Goal: Task Accomplishment & Management: Complete application form

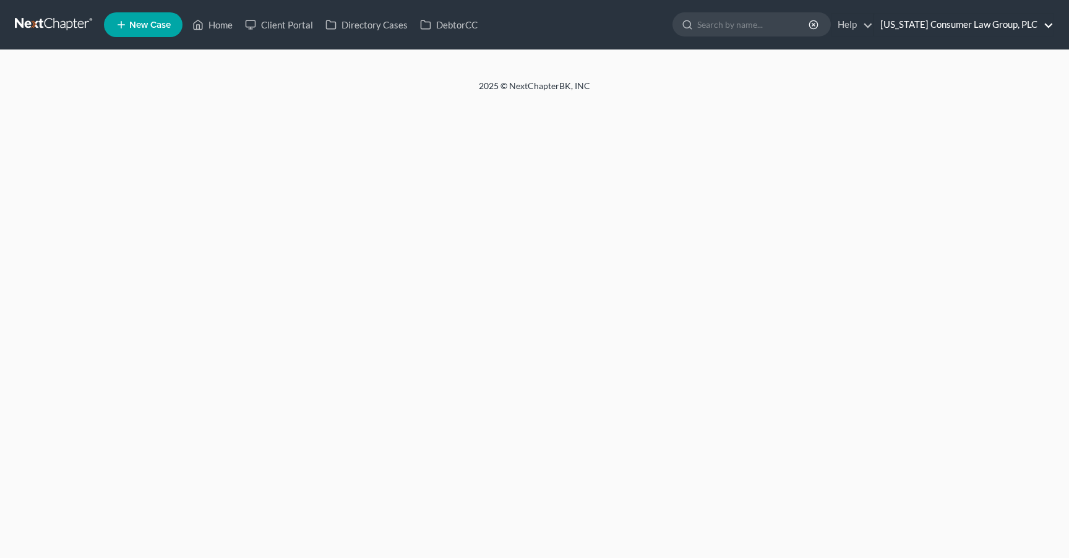
select select "0"
select select "2"
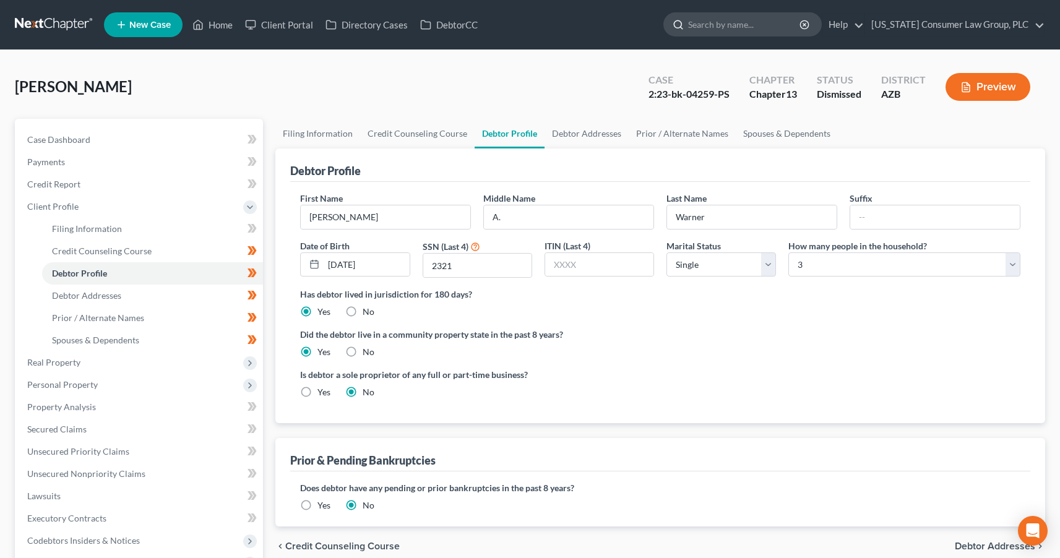
click at [777, 27] on input "search" at bounding box center [744, 24] width 113 height 23
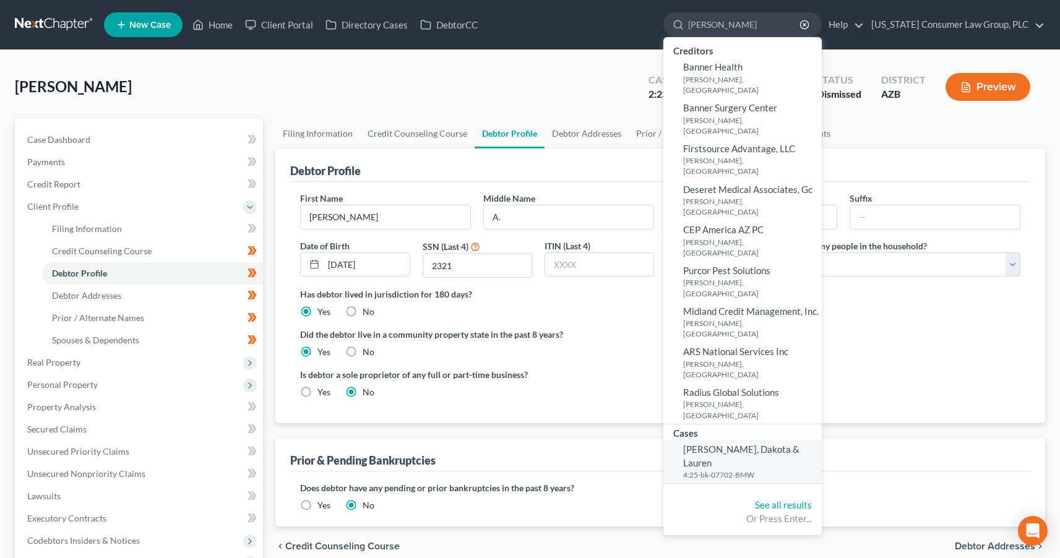
type input "[PERSON_NAME]"
click at [728, 440] on link "[PERSON_NAME], Dakota & Lauren 4:25-bk-07702-BMW" at bounding box center [742, 461] width 158 height 43
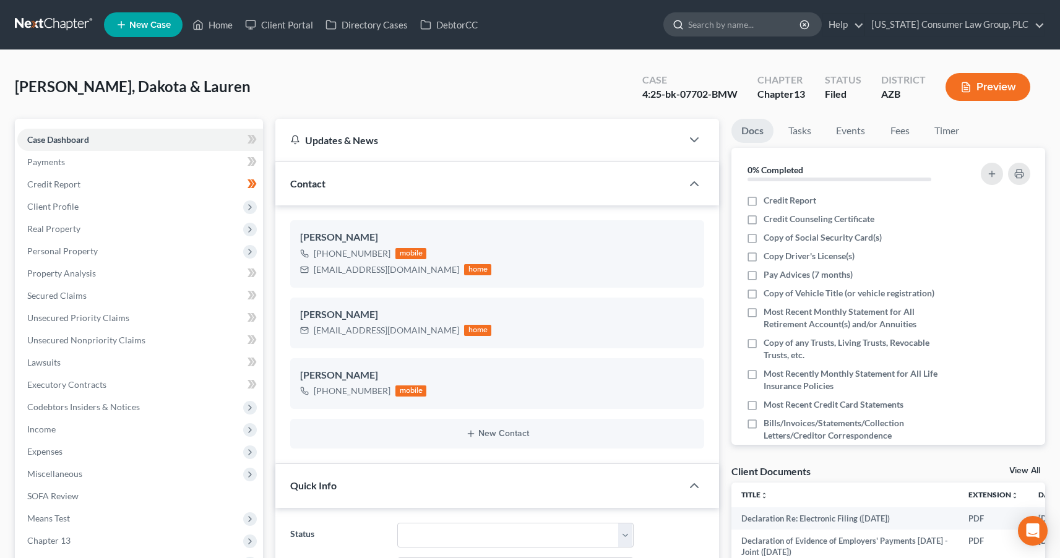
click at [735, 25] on input "search" at bounding box center [744, 24] width 113 height 23
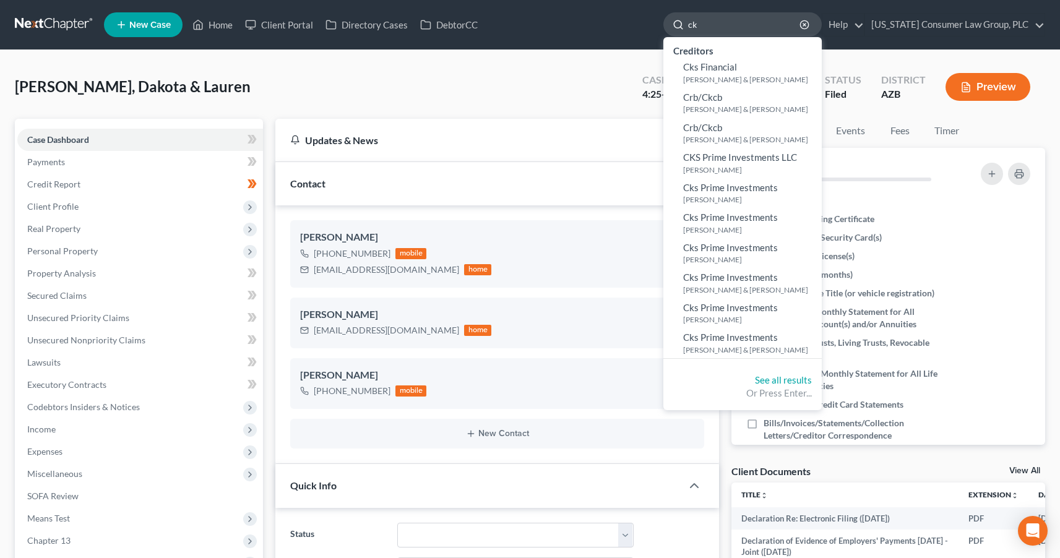
type input "c"
type input "[PERSON_NAME]"
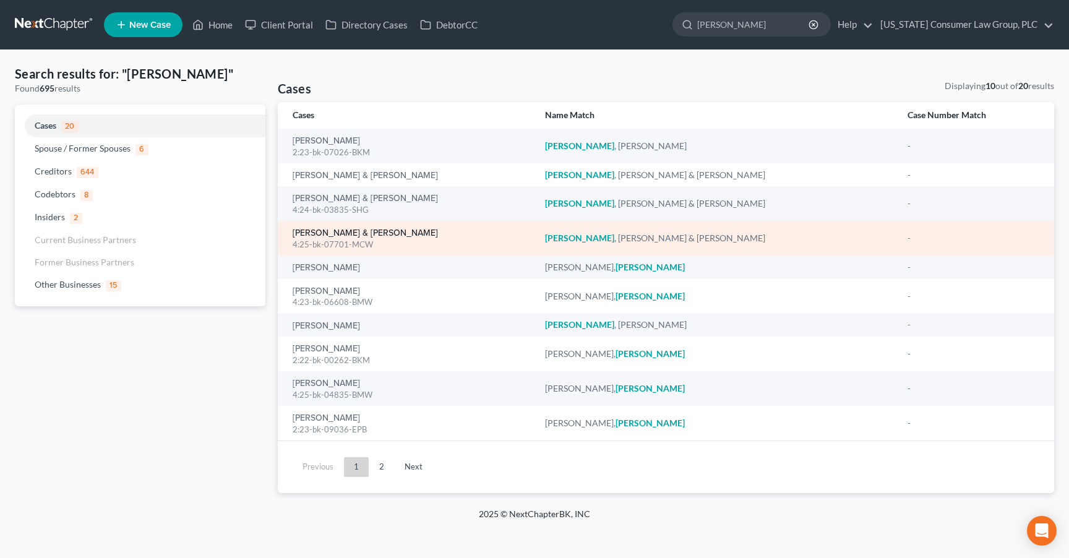
click at [324, 236] on link "[PERSON_NAME] & [PERSON_NAME]" at bounding box center [365, 233] width 145 height 9
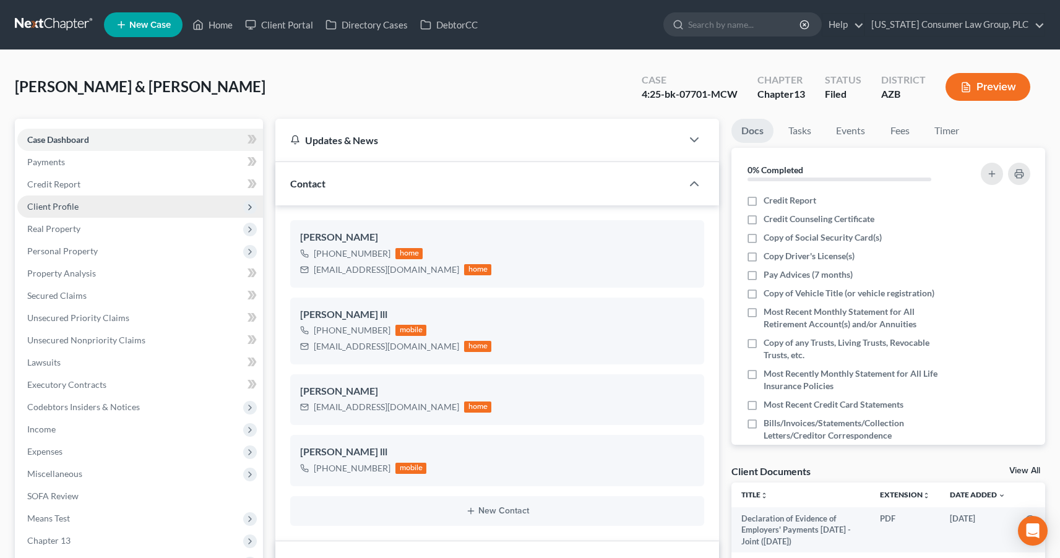
click at [64, 199] on span "Client Profile" at bounding box center [140, 207] width 246 height 22
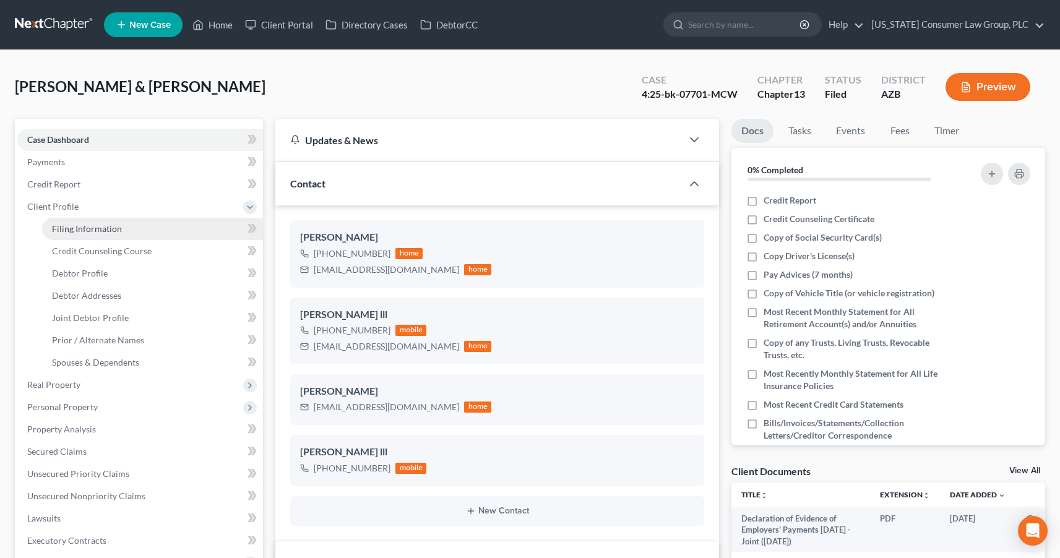
click at [80, 236] on link "Filing Information" at bounding box center [152, 229] width 221 height 22
select select "1"
select select "3"
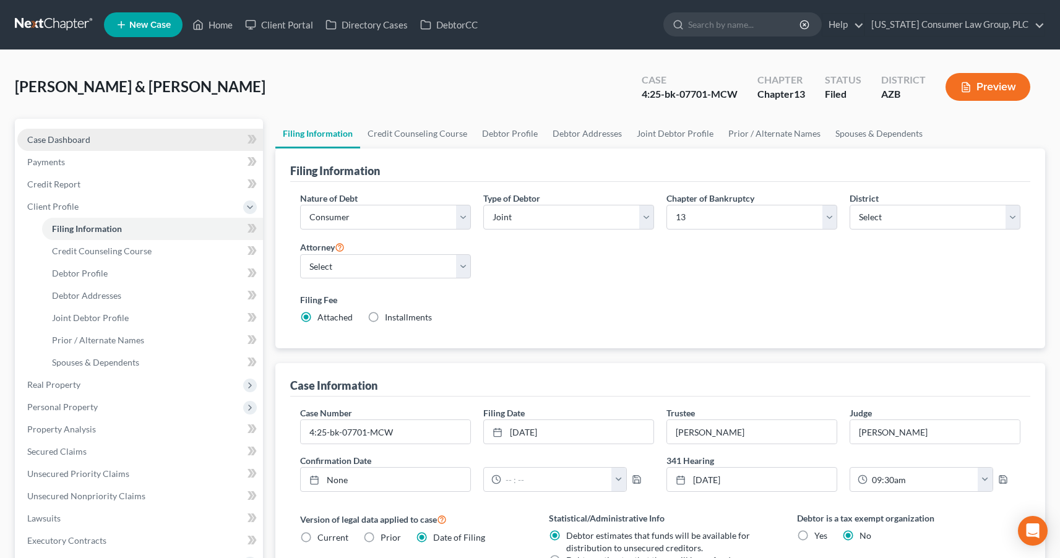
click at [87, 142] on span "Case Dashboard" at bounding box center [58, 139] width 63 height 11
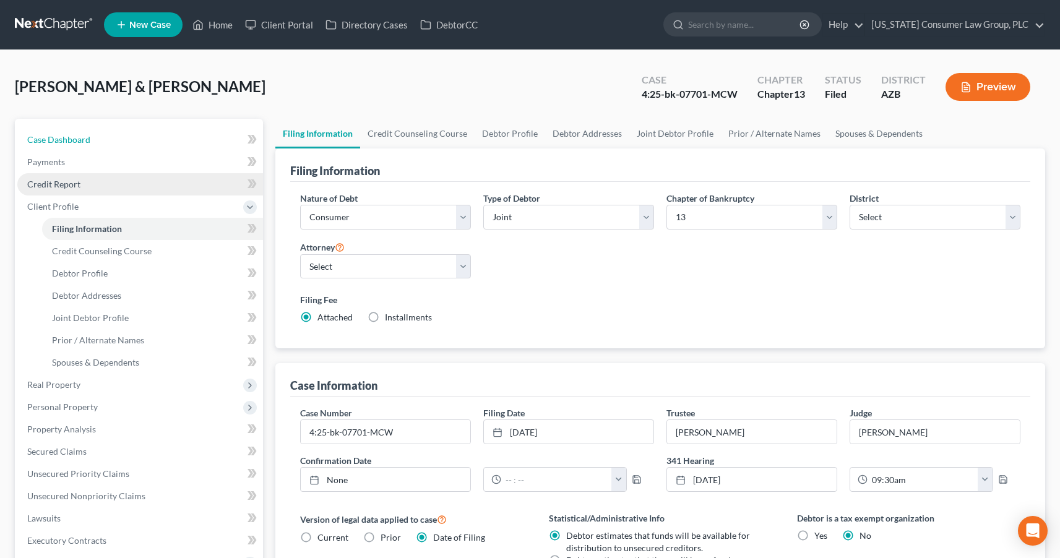
select select "6"
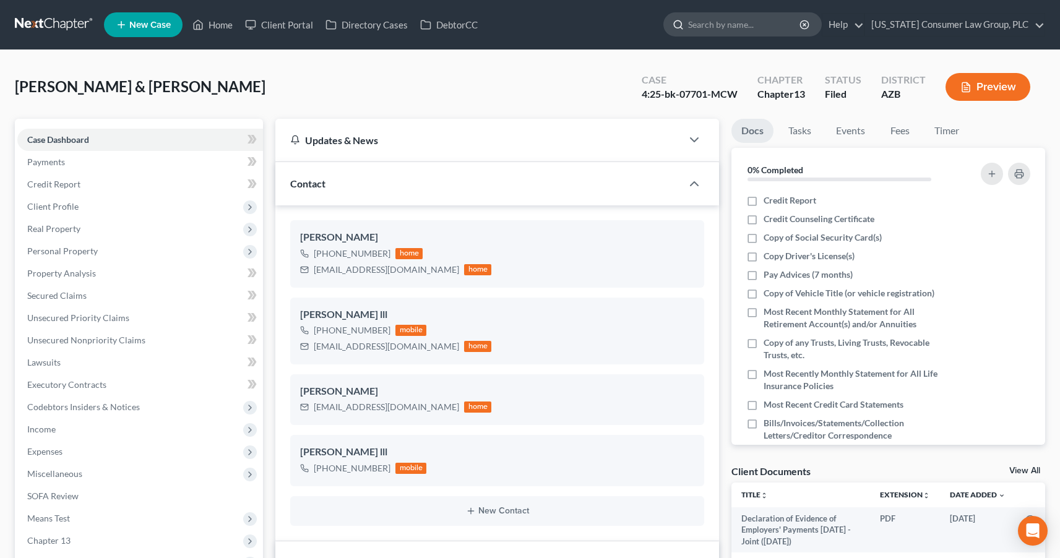
click at [768, 31] on input "search" at bounding box center [744, 24] width 113 height 23
type input "brown"
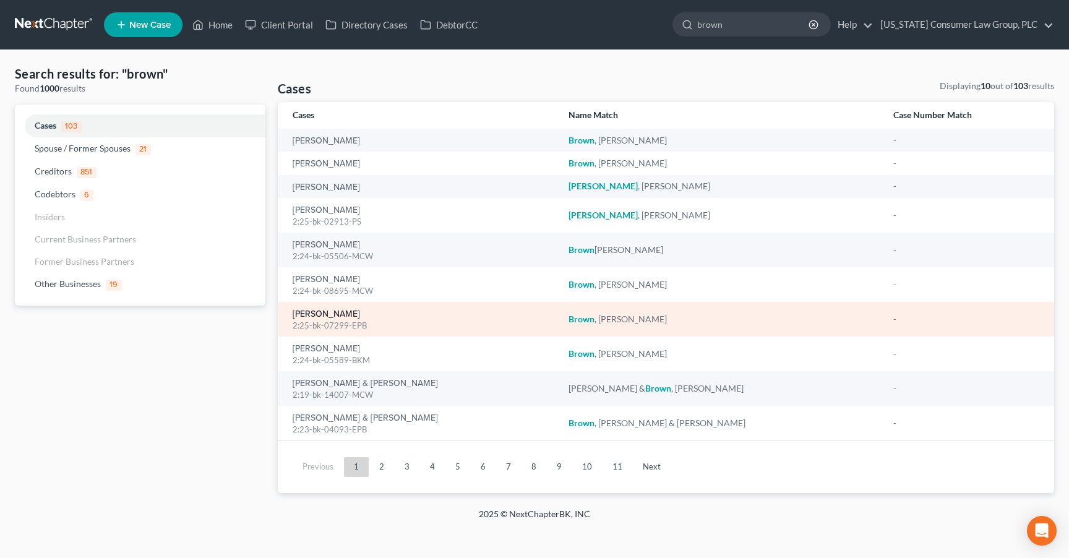
click at [311, 314] on link "[PERSON_NAME]" at bounding box center [326, 314] width 67 height 9
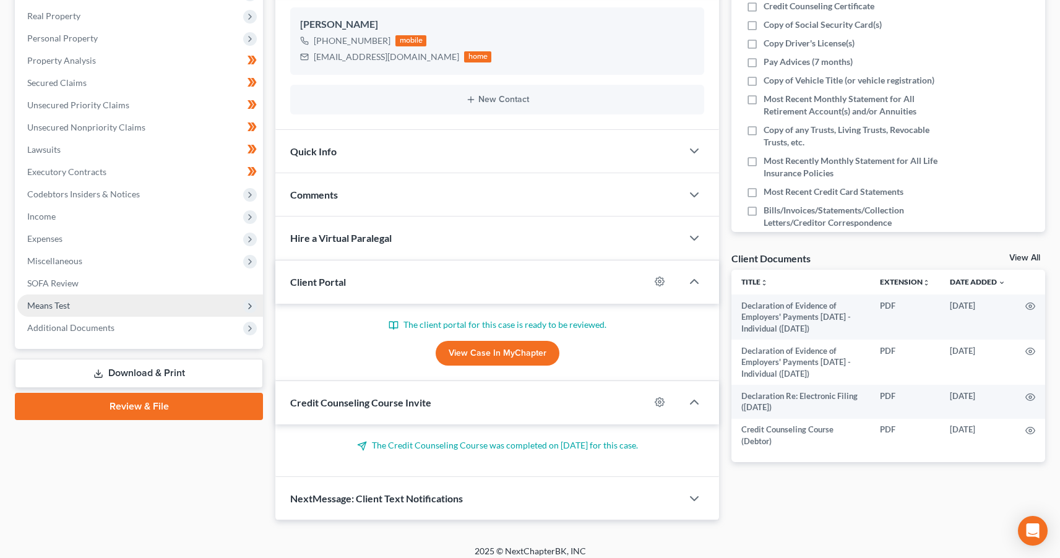
scroll to position [222, 0]
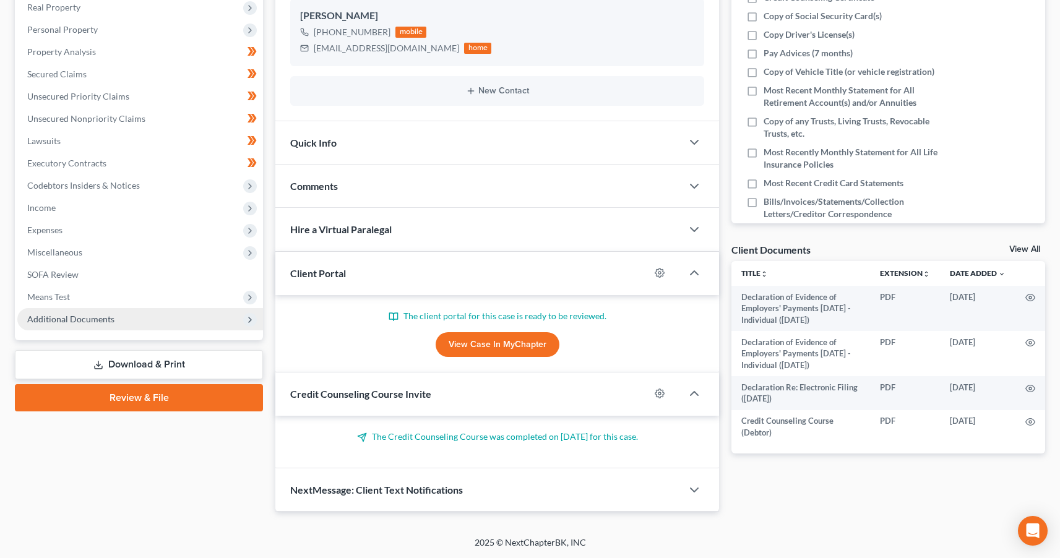
click at [69, 315] on span "Additional Documents" at bounding box center [70, 319] width 87 height 11
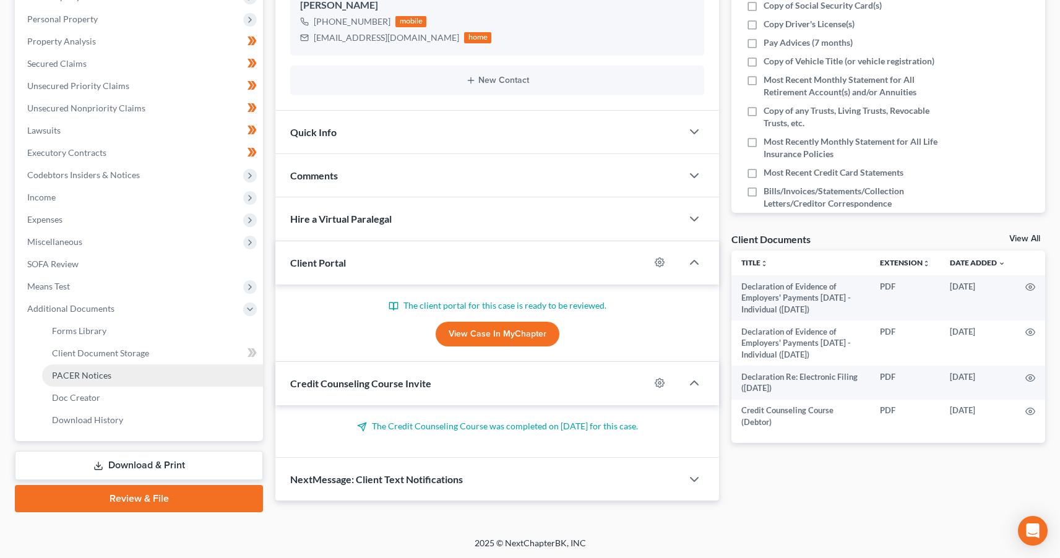
click at [80, 366] on link "PACER Notices" at bounding box center [152, 375] width 221 height 22
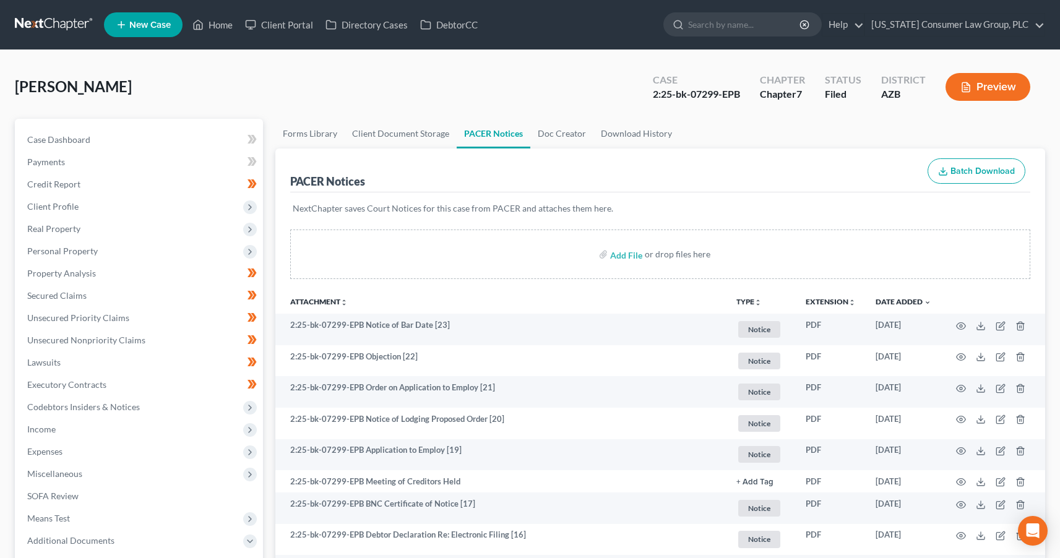
scroll to position [2, 0]
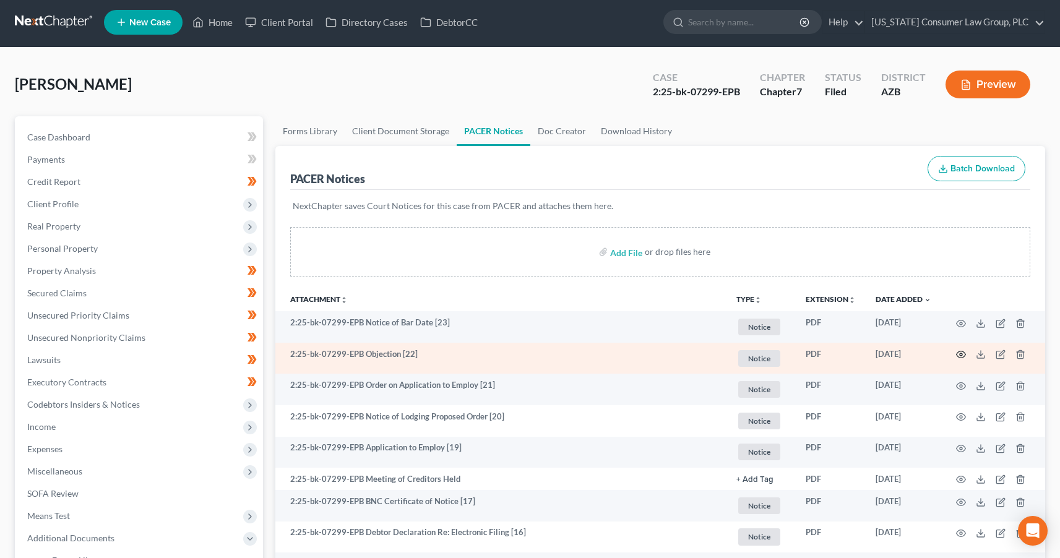
click at [961, 355] on icon "button" at bounding box center [961, 355] width 10 height 10
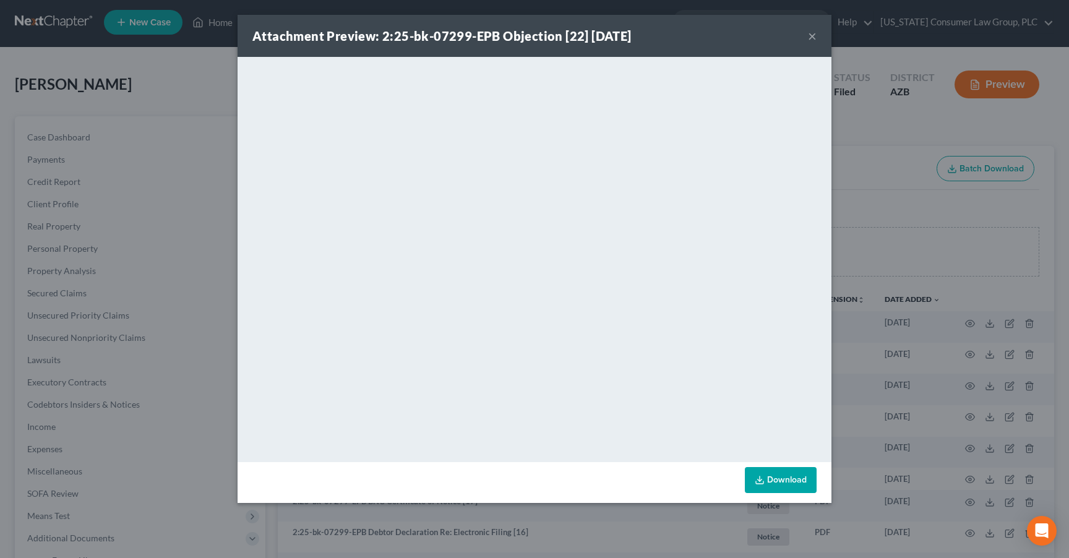
click at [813, 38] on button "×" at bounding box center [812, 35] width 9 height 15
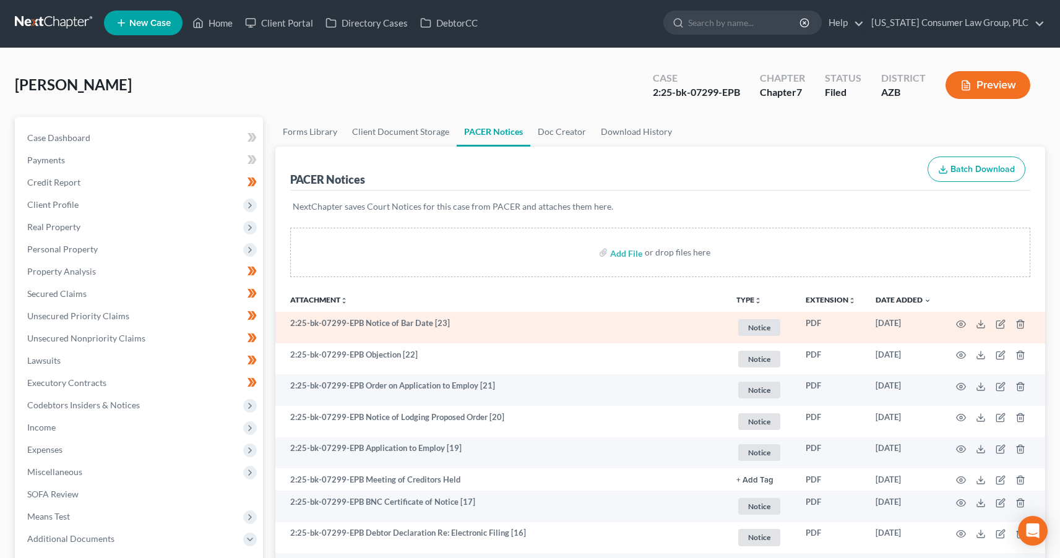
scroll to position [0, 0]
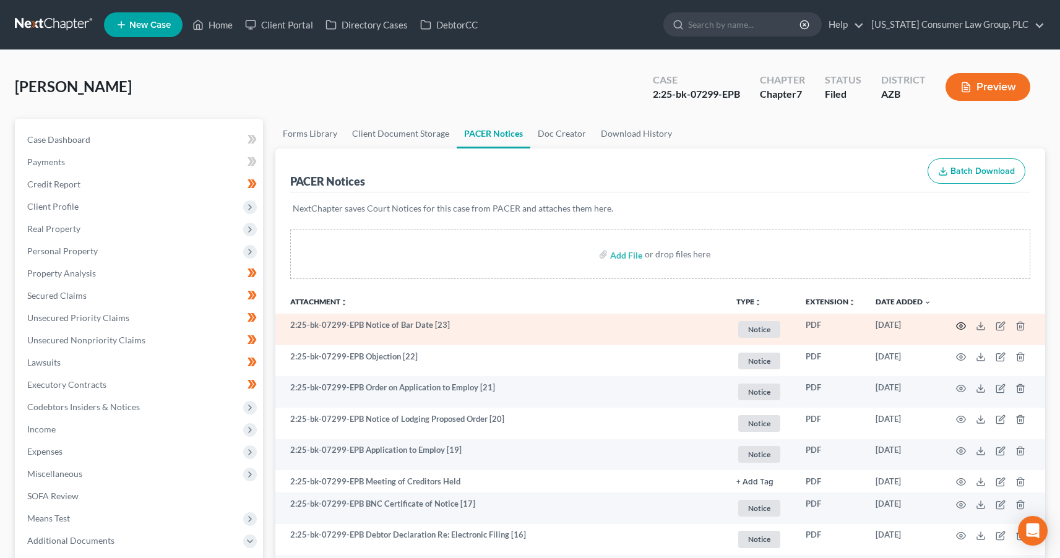
click at [961, 325] on circle "button" at bounding box center [961, 326] width 2 height 2
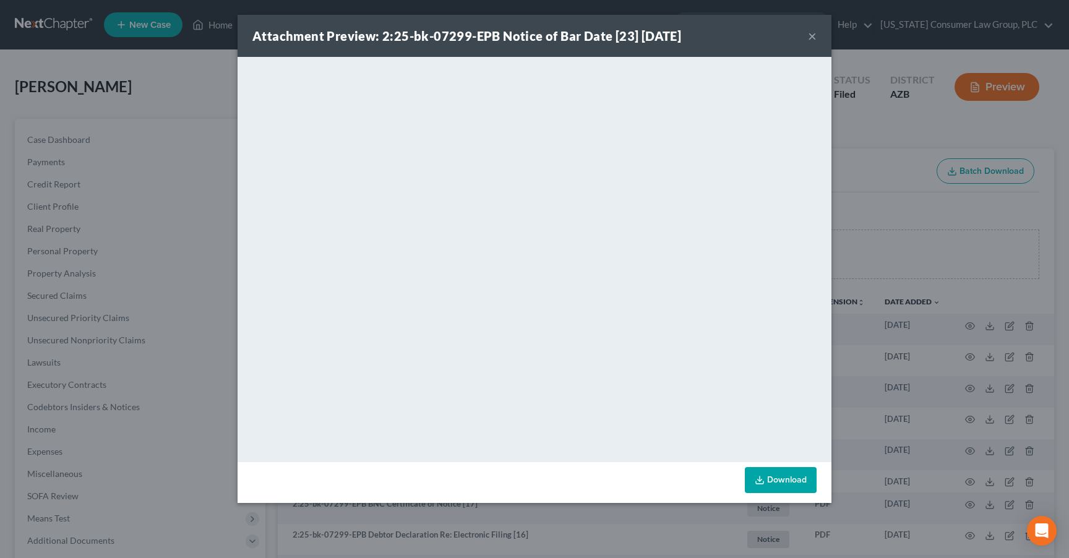
click at [811, 36] on button "×" at bounding box center [812, 35] width 9 height 15
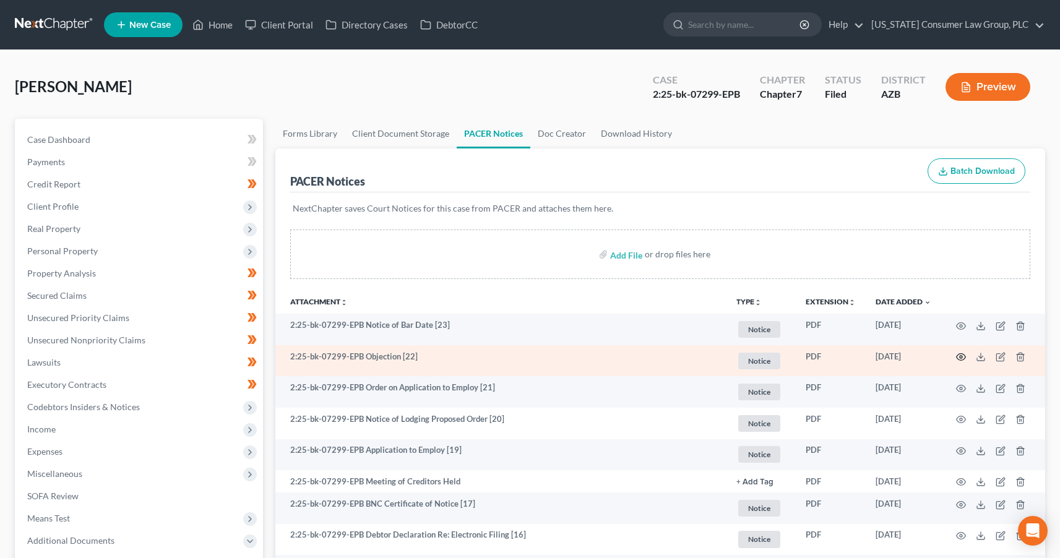
click at [963, 355] on icon "button" at bounding box center [961, 357] width 10 height 10
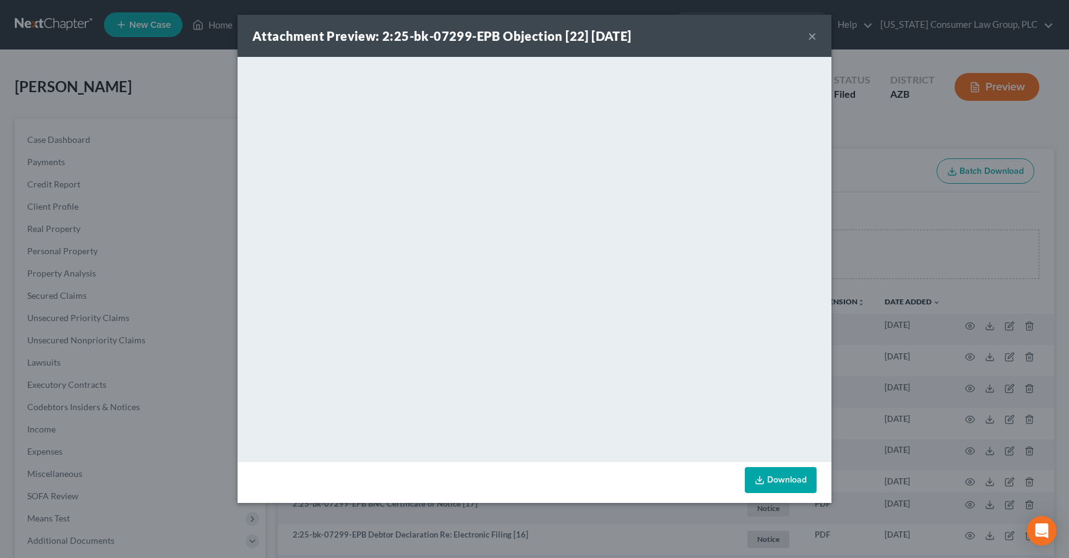
click at [813, 38] on button "×" at bounding box center [812, 35] width 9 height 15
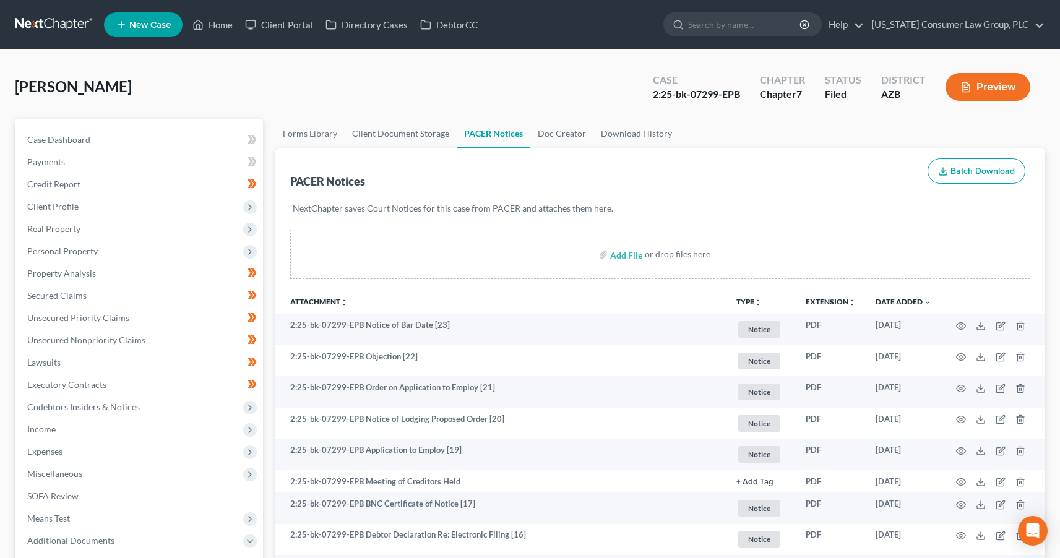
click at [30, 25] on link at bounding box center [54, 25] width 79 height 22
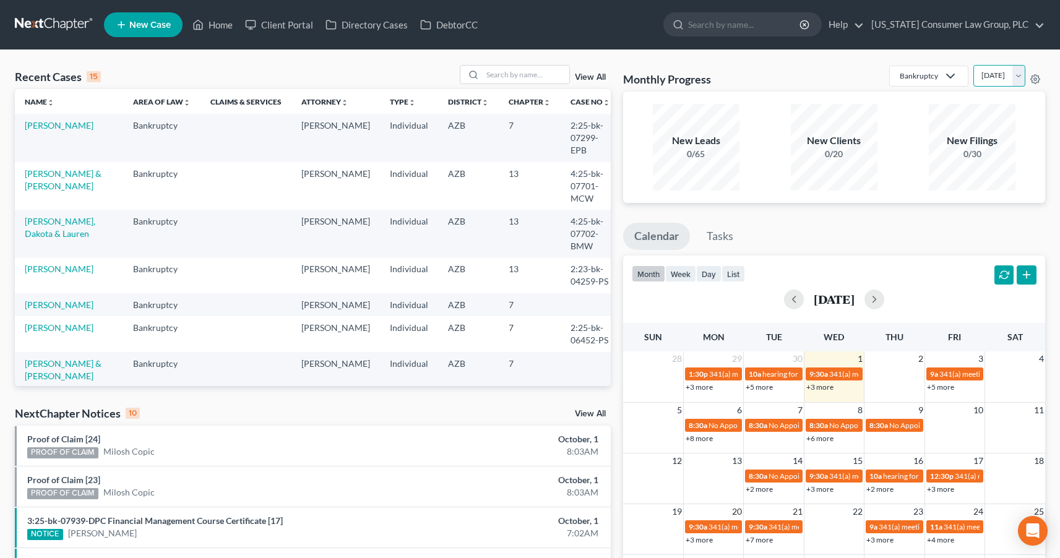
click at [973, 78] on select "[DATE] [DATE] [DATE] [DATE] [DATE] [DATE] [DATE] [DATE] [DATE] [DATE] [DATE] [D…" at bounding box center [999, 76] width 52 height 22
select select "1"
click at [973, 65] on select "[DATE] [DATE] [DATE] [DATE] [DATE] [DATE] [DATE] [DATE] [DATE] [DATE] [DATE] [D…" at bounding box center [999, 76] width 52 height 22
click at [816, 68] on div "Monthly Progress Bankruptcy Bankruptcy Consumer Protection Law Debt [DATE] [DAT…" at bounding box center [834, 78] width 422 height 27
click at [735, 27] on input "search" at bounding box center [744, 24] width 113 height 23
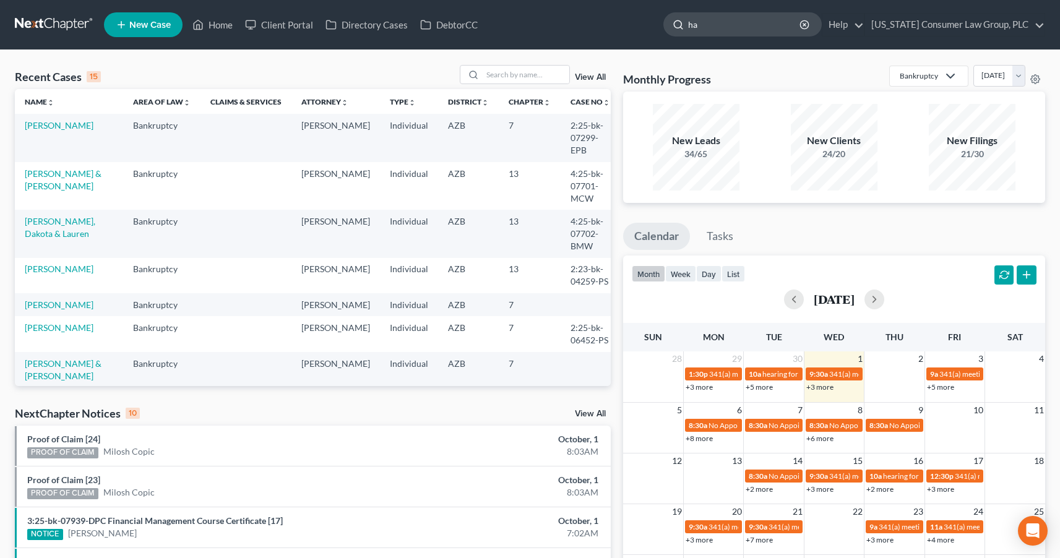
type input "h"
type input "a"
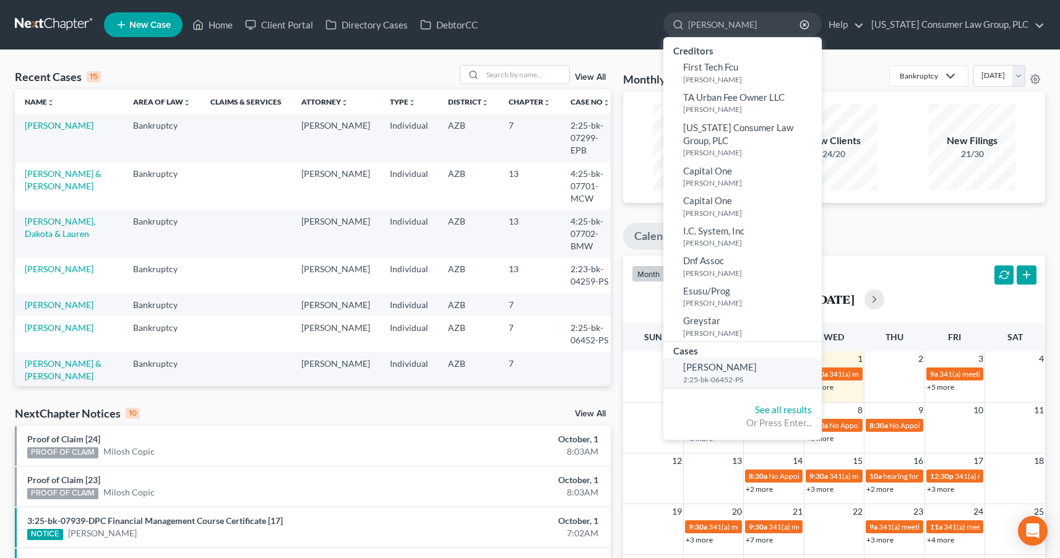
type input "haskett"
click at [732, 364] on span "Haskett, Caitlyn" at bounding box center [720, 366] width 74 height 11
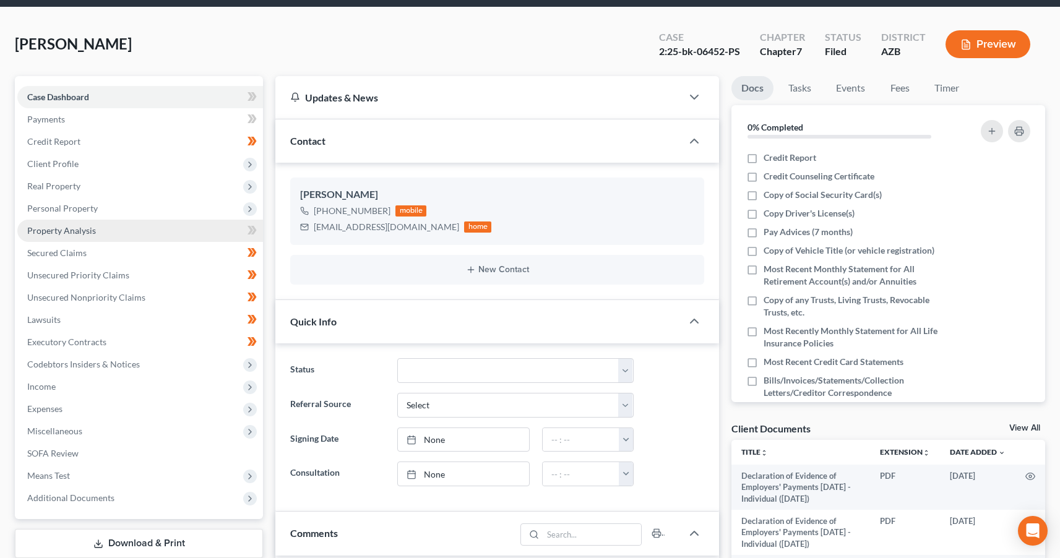
scroll to position [54, 0]
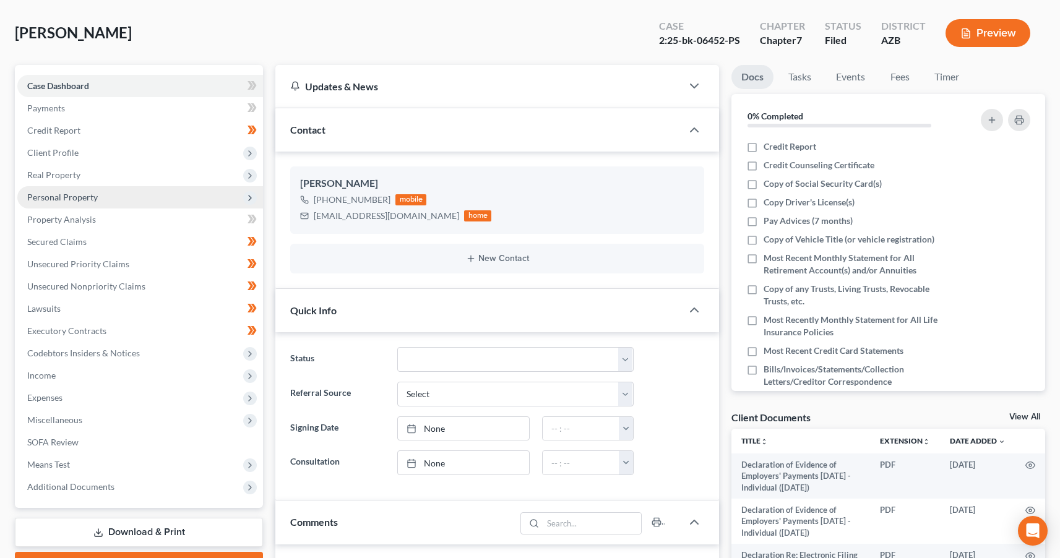
click at [58, 193] on span "Personal Property" at bounding box center [62, 197] width 71 height 11
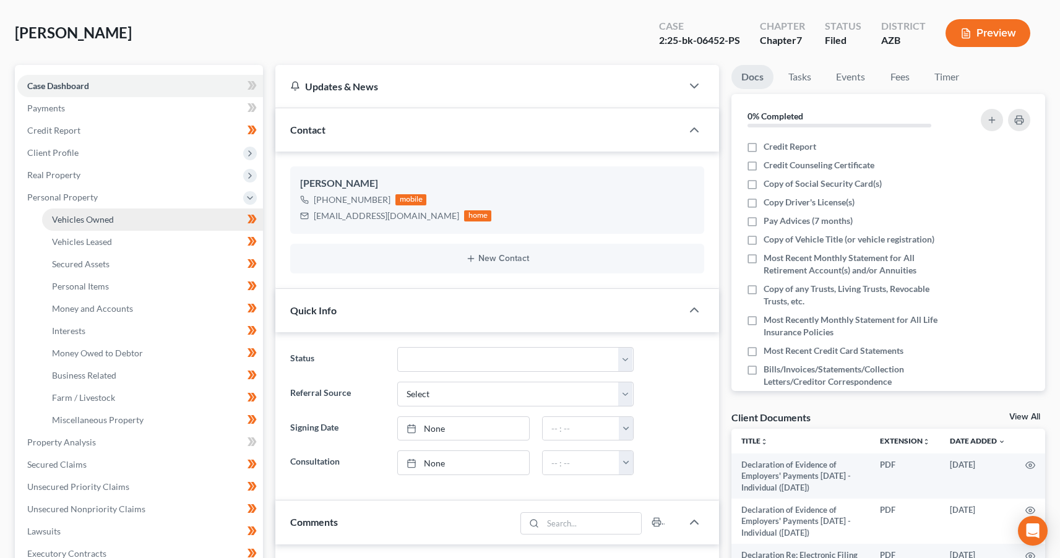
click at [71, 214] on span "Vehicles Owned" at bounding box center [83, 219] width 62 height 11
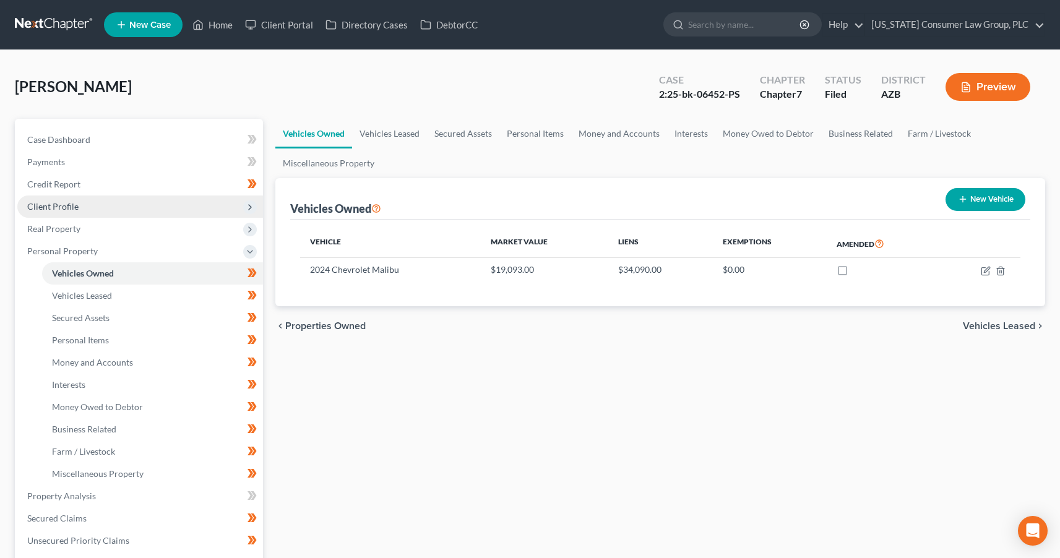
click at [66, 204] on span "Client Profile" at bounding box center [52, 206] width 51 height 11
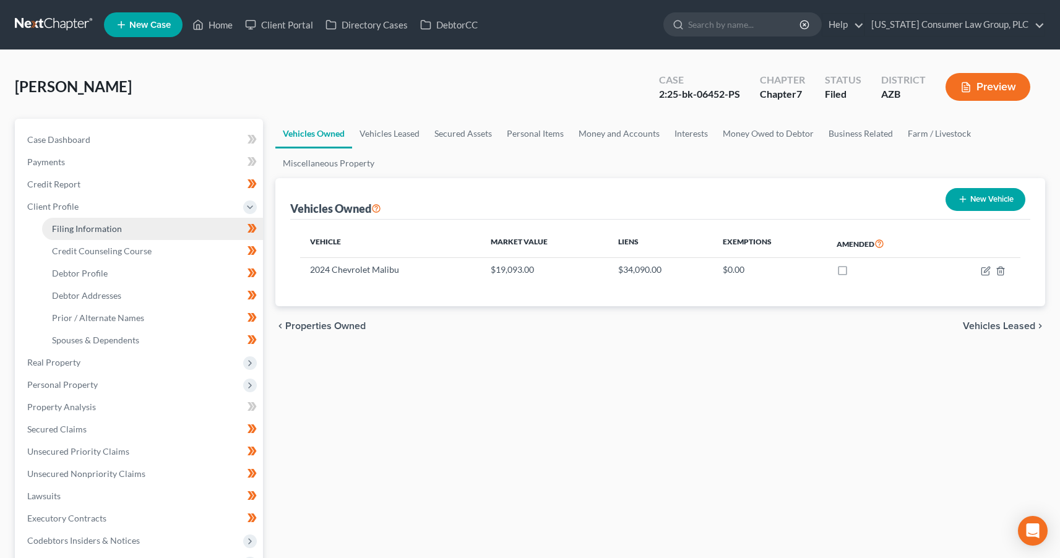
click at [74, 226] on span "Filing Information" at bounding box center [87, 228] width 70 height 11
select select "1"
select select "0"
select select "3"
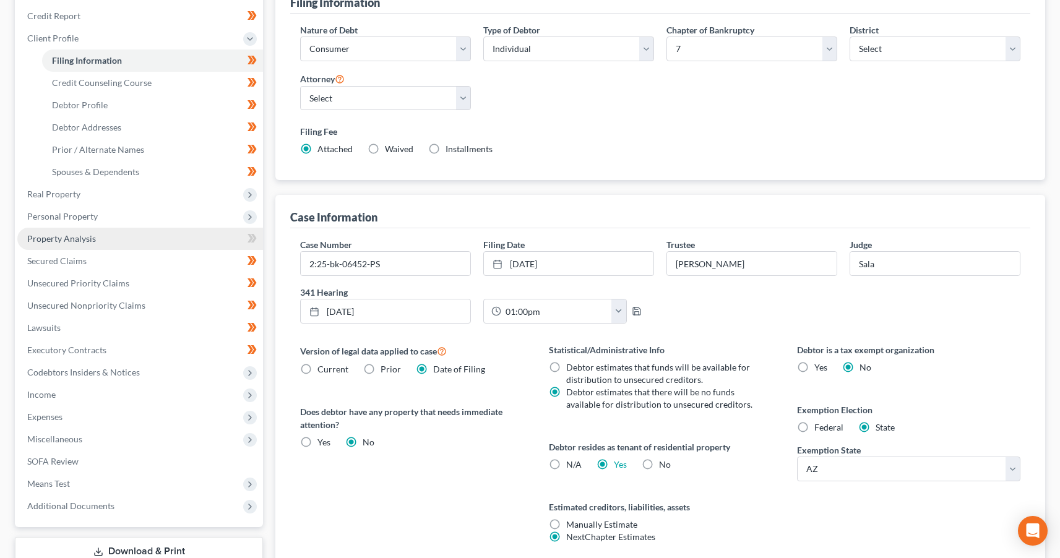
scroll to position [169, 0]
click at [408, 264] on input "2:25-bk-06452-PS" at bounding box center [386, 263] width 170 height 24
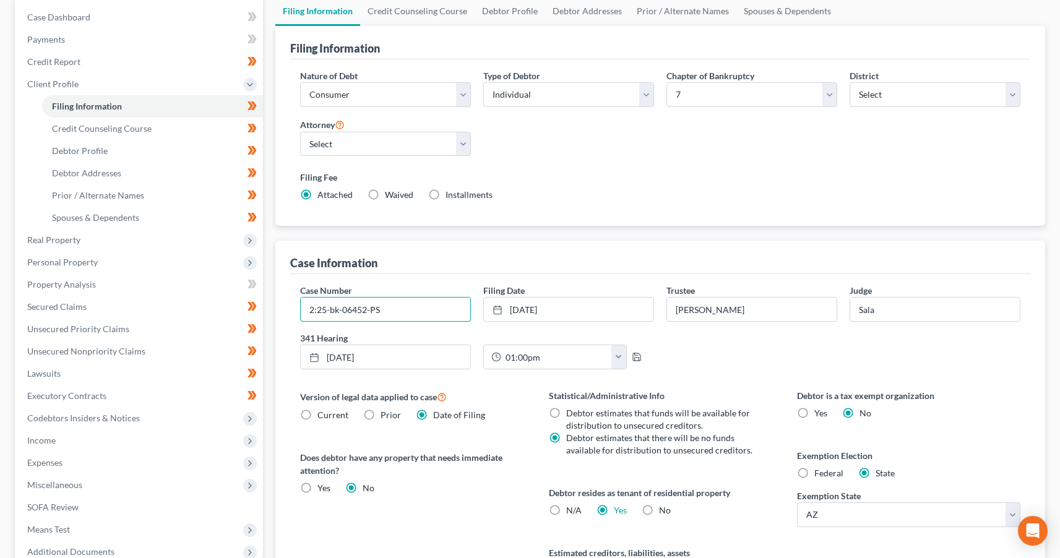
scroll to position [122, 0]
click at [79, 236] on span "Real Property" at bounding box center [53, 240] width 53 height 11
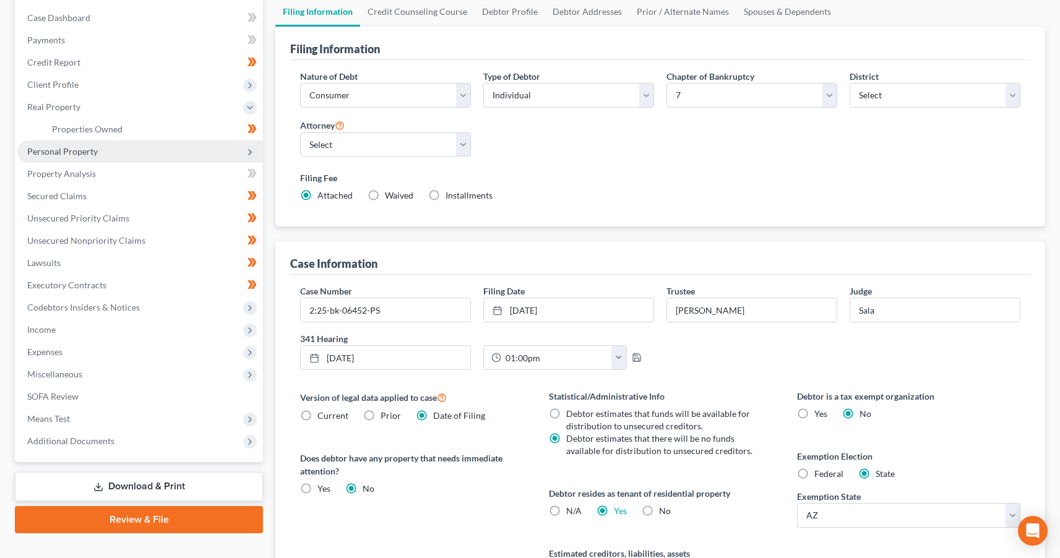
click at [71, 148] on span "Personal Property" at bounding box center [62, 151] width 71 height 11
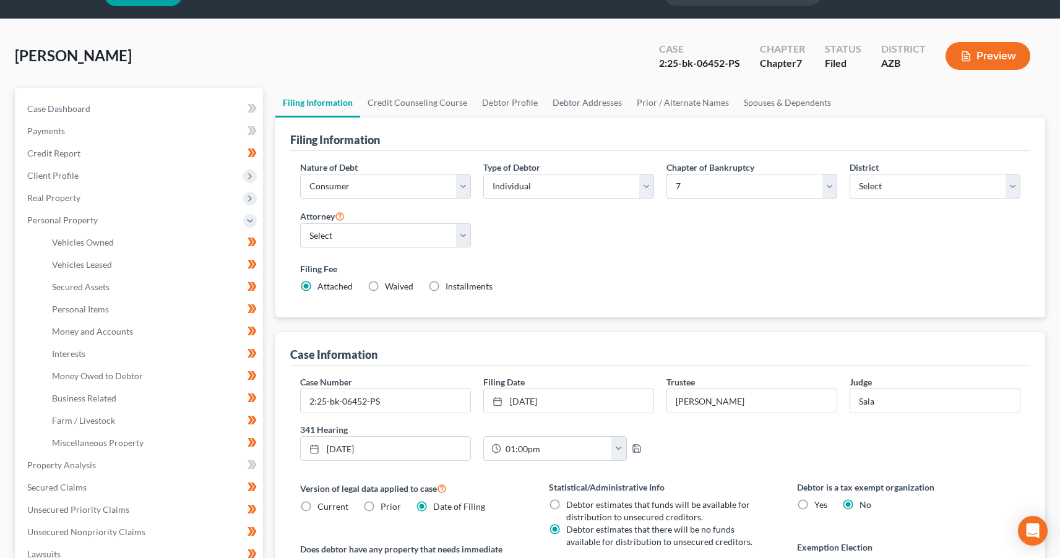
scroll to position [14, 0]
